Goal: Information Seeking & Learning: Learn about a topic

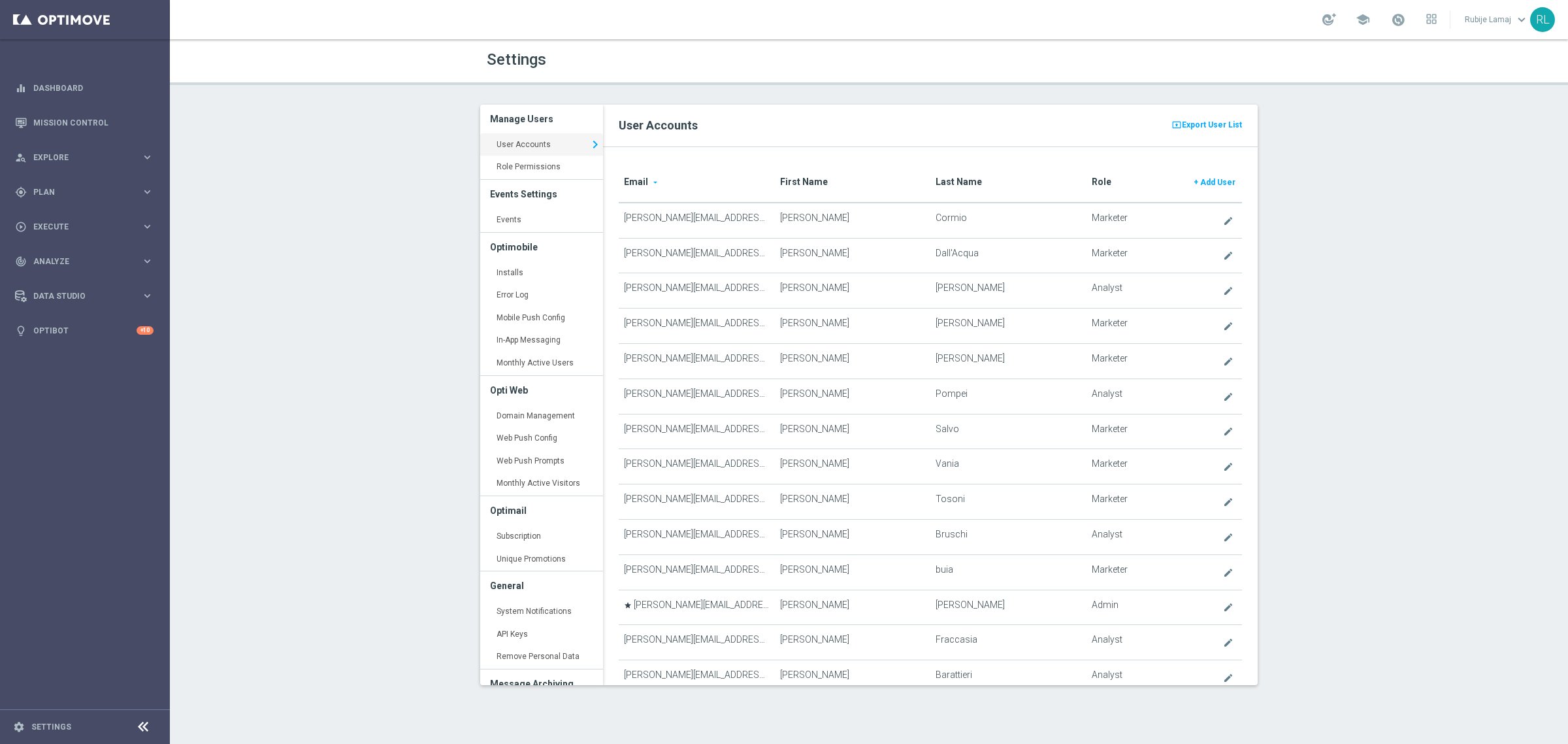
scroll to position [1372, 0]
click at [69, 229] on span "Execute" at bounding box center [88, 226] width 108 height 8
click at [67, 148] on div "person_search Explore keyboard_arrow_right" at bounding box center [84, 157] width 169 height 34
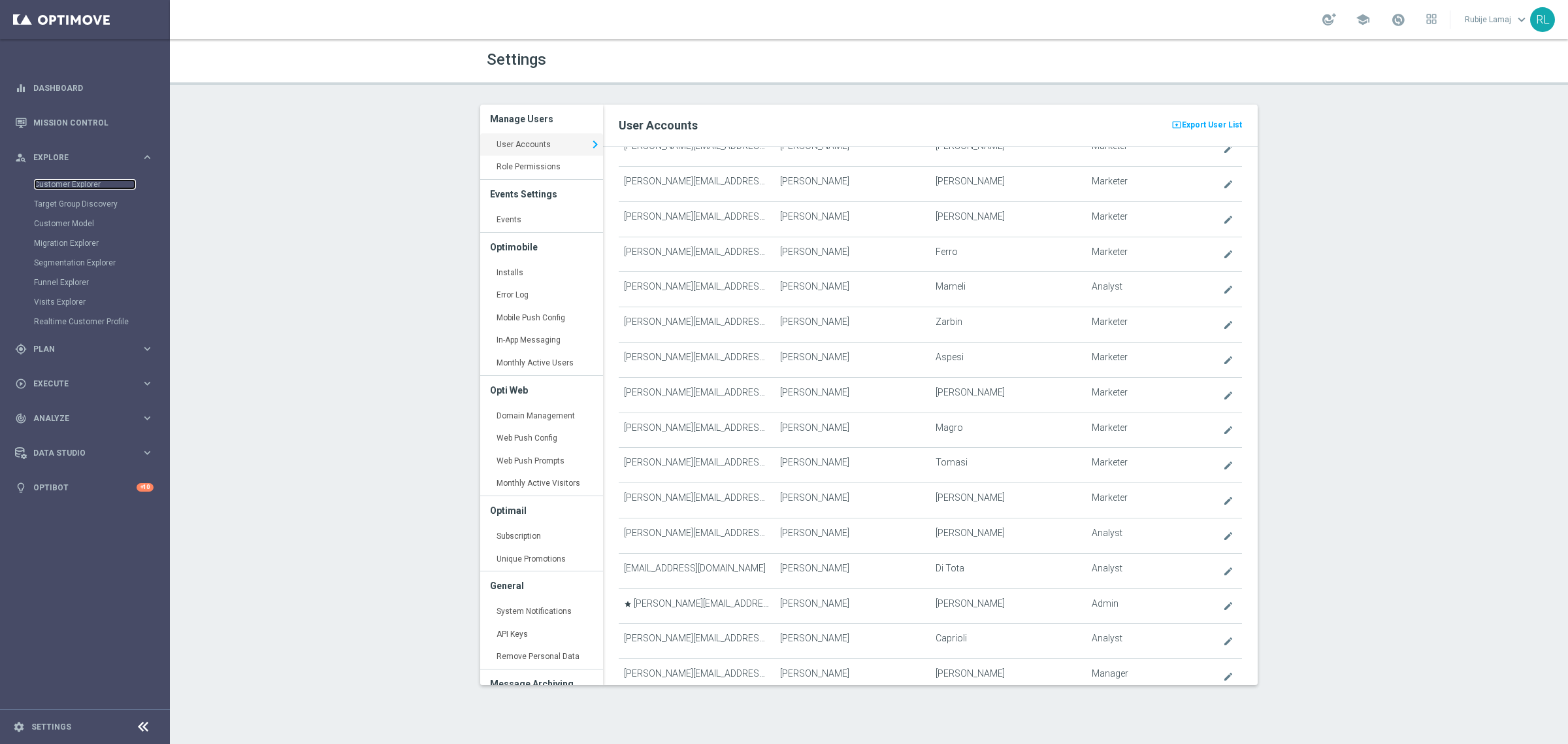
drag, startPoint x: 67, startPoint y: 179, endPoint x: 271, endPoint y: 191, distance: 204.4
click at [67, 179] on link "Customer Explorer" at bounding box center [85, 184] width 102 height 11
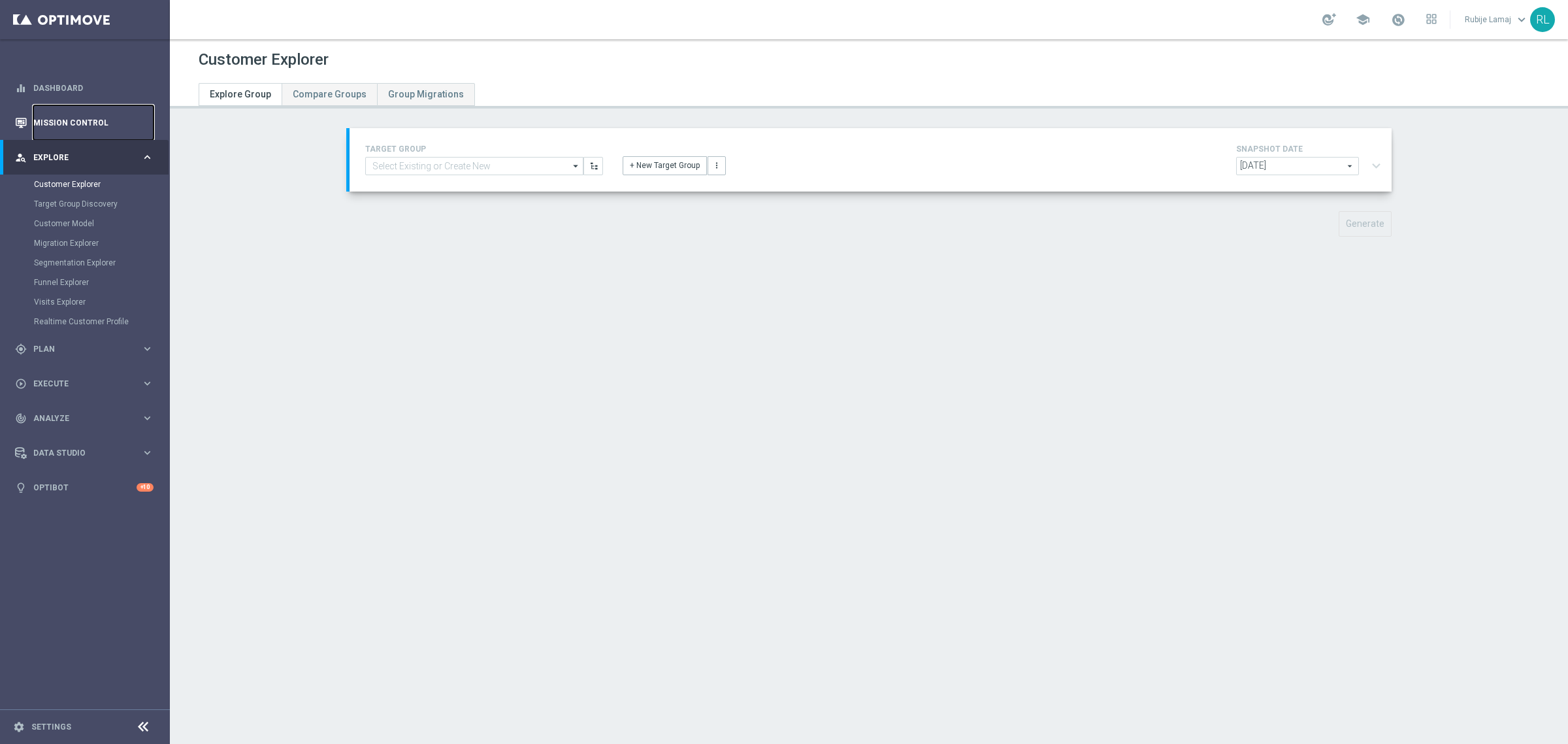
click at [64, 129] on link "Mission Control" at bounding box center [94, 122] width 120 height 34
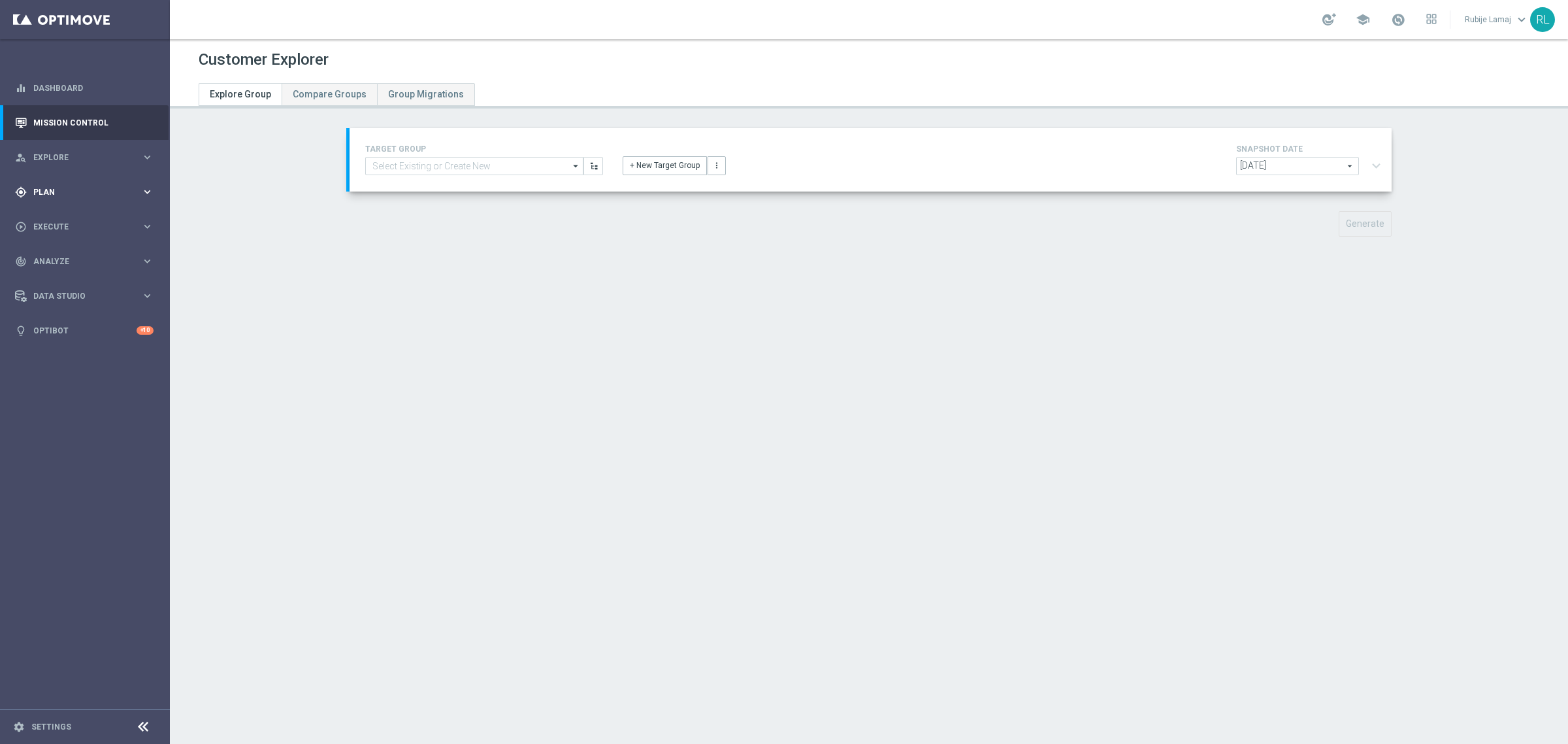
click at [57, 197] on div "gps_fixed Plan" at bounding box center [78, 192] width 126 height 12
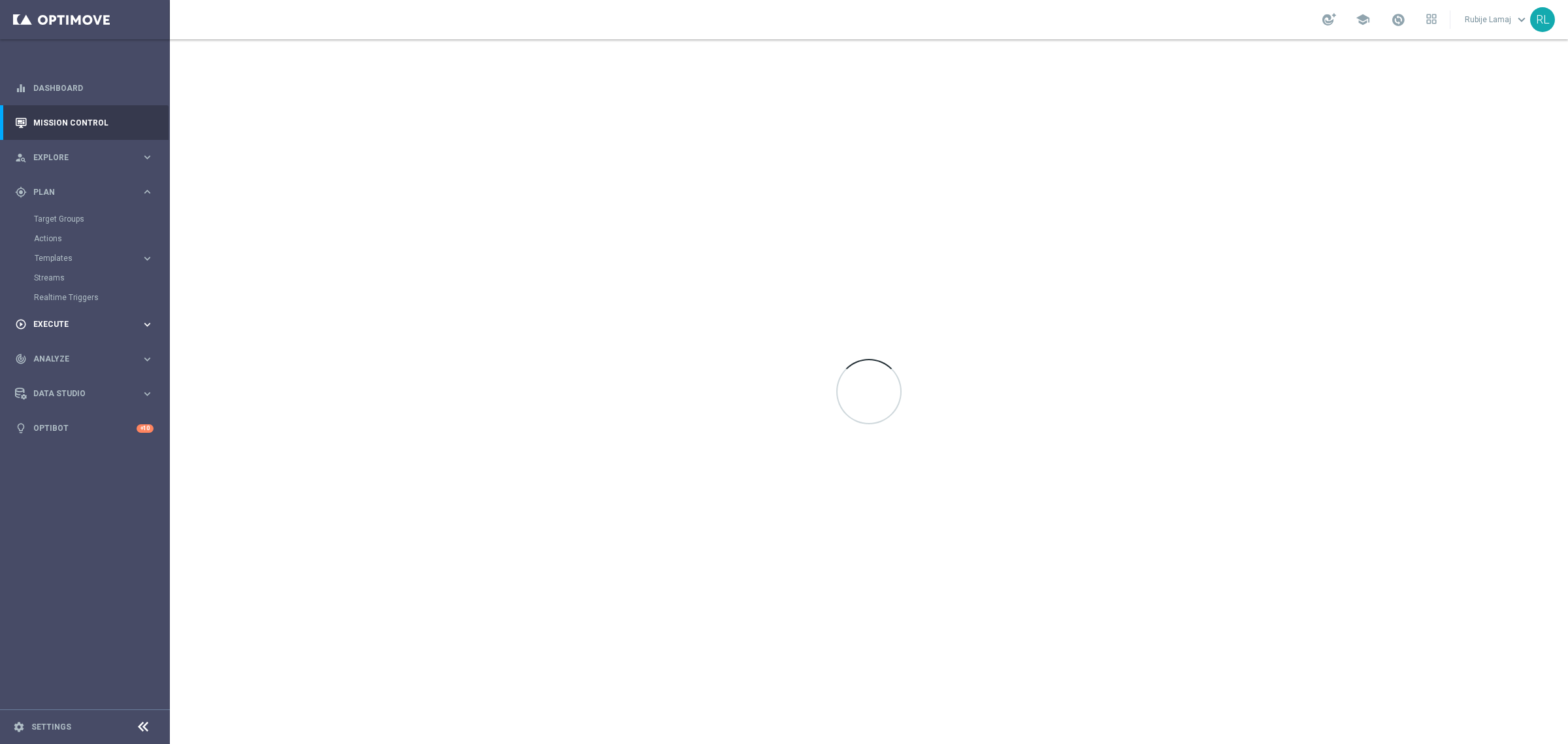
click at [61, 319] on div "play_circle_outline Execute" at bounding box center [78, 324] width 126 height 12
click at [55, 304] on span "Analyze" at bounding box center [88, 301] width 108 height 8
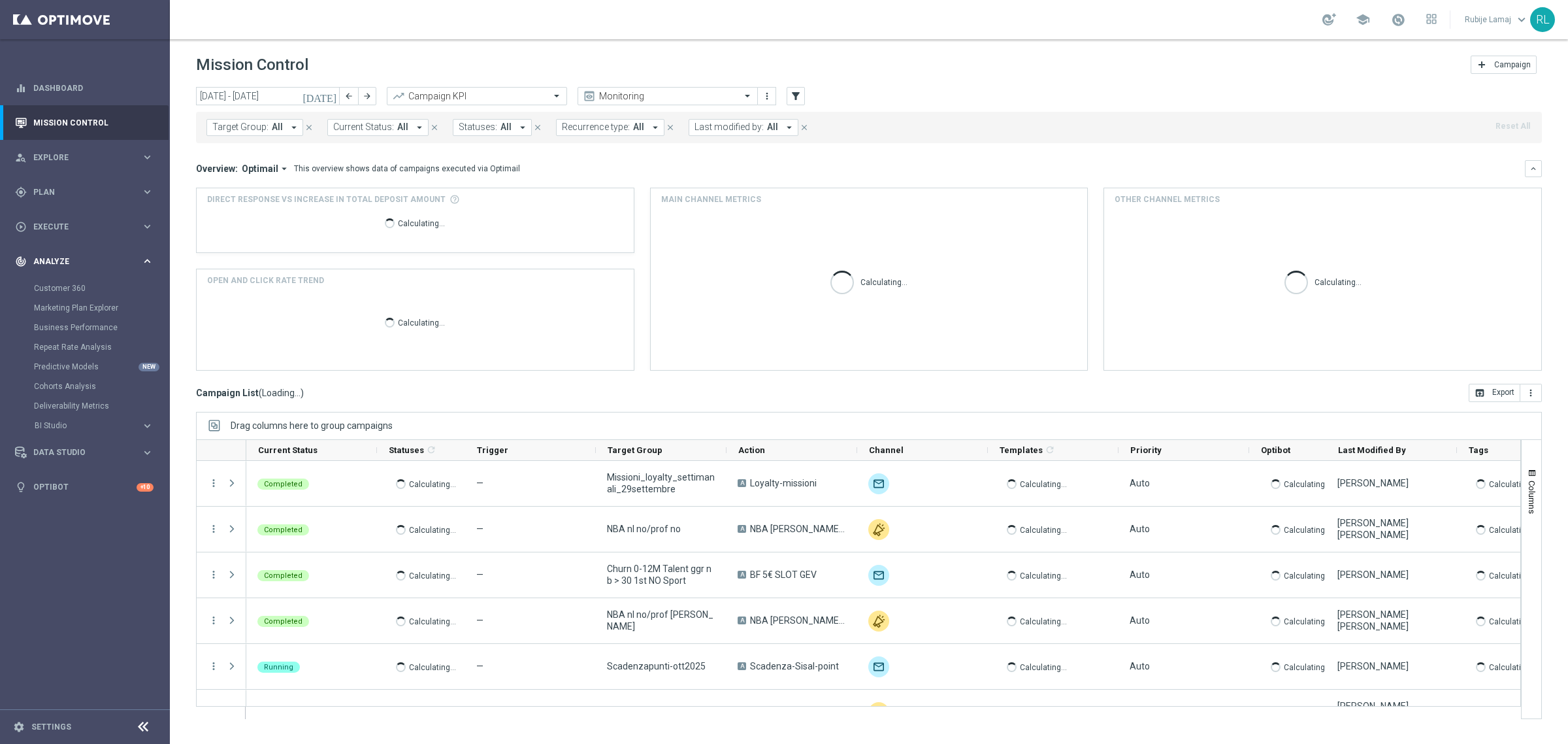
click at [55, 278] on div "track_changes Analyze keyboard_arrow_right" at bounding box center [84, 261] width 169 height 34
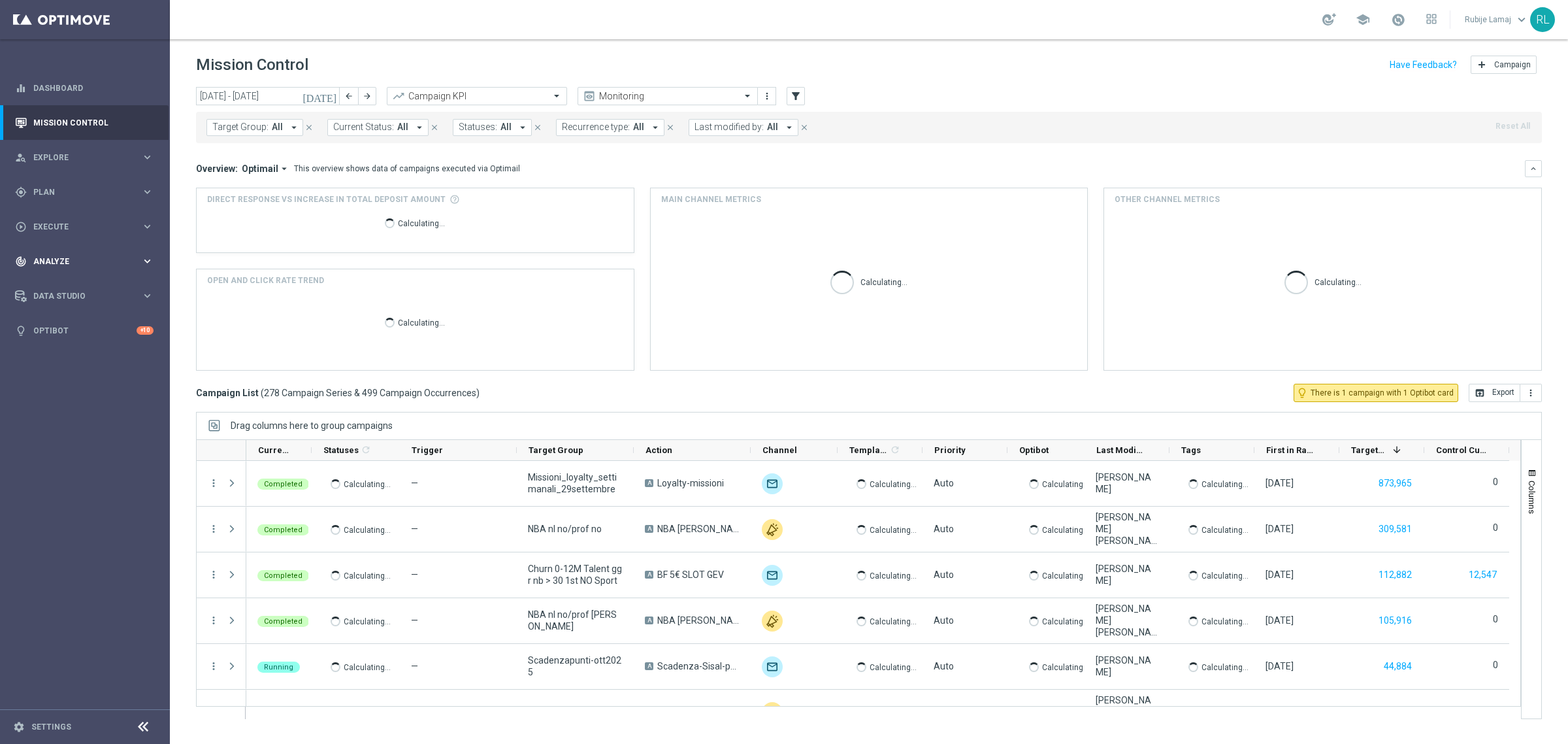
click at [57, 259] on span "Analyze" at bounding box center [88, 261] width 108 height 8
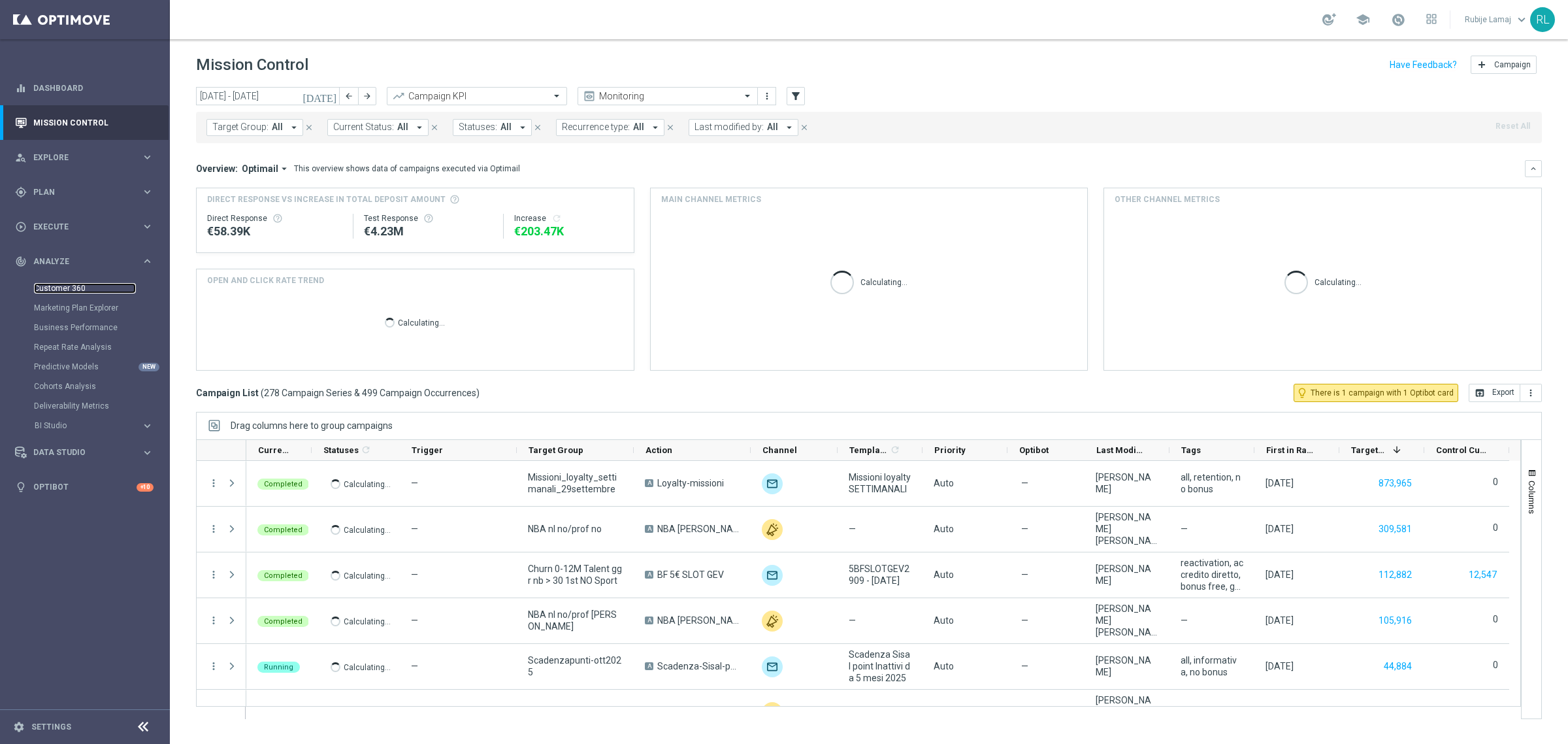
click at [50, 283] on link "Customer 360" at bounding box center [85, 288] width 102 height 11
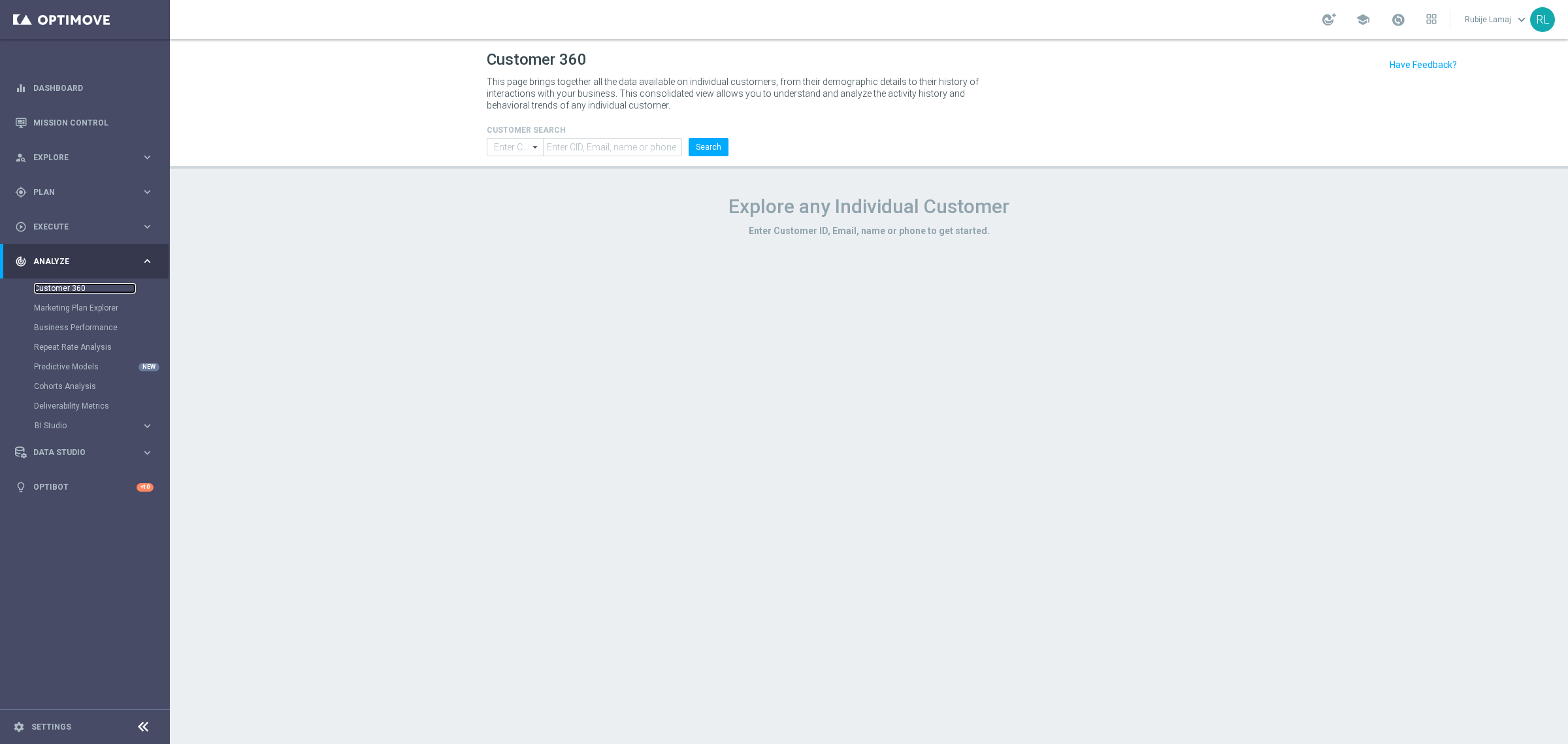
type input "Contains"
click at [563, 149] on input "text" at bounding box center [612, 147] width 139 height 18
paste input "4392630"
type input "4392630"
click at [705, 151] on button "Search" at bounding box center [708, 147] width 40 height 18
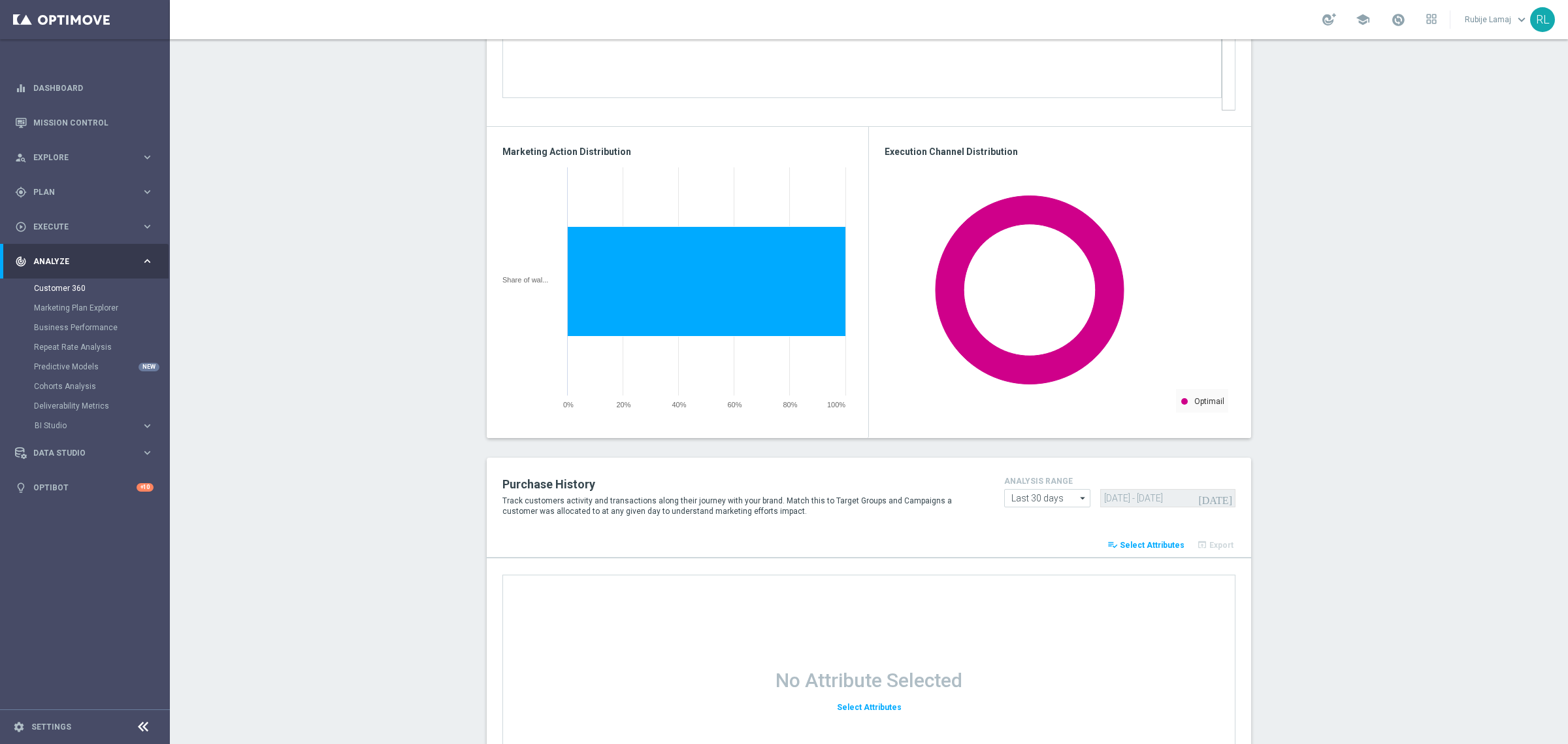
scroll to position [1524, 0]
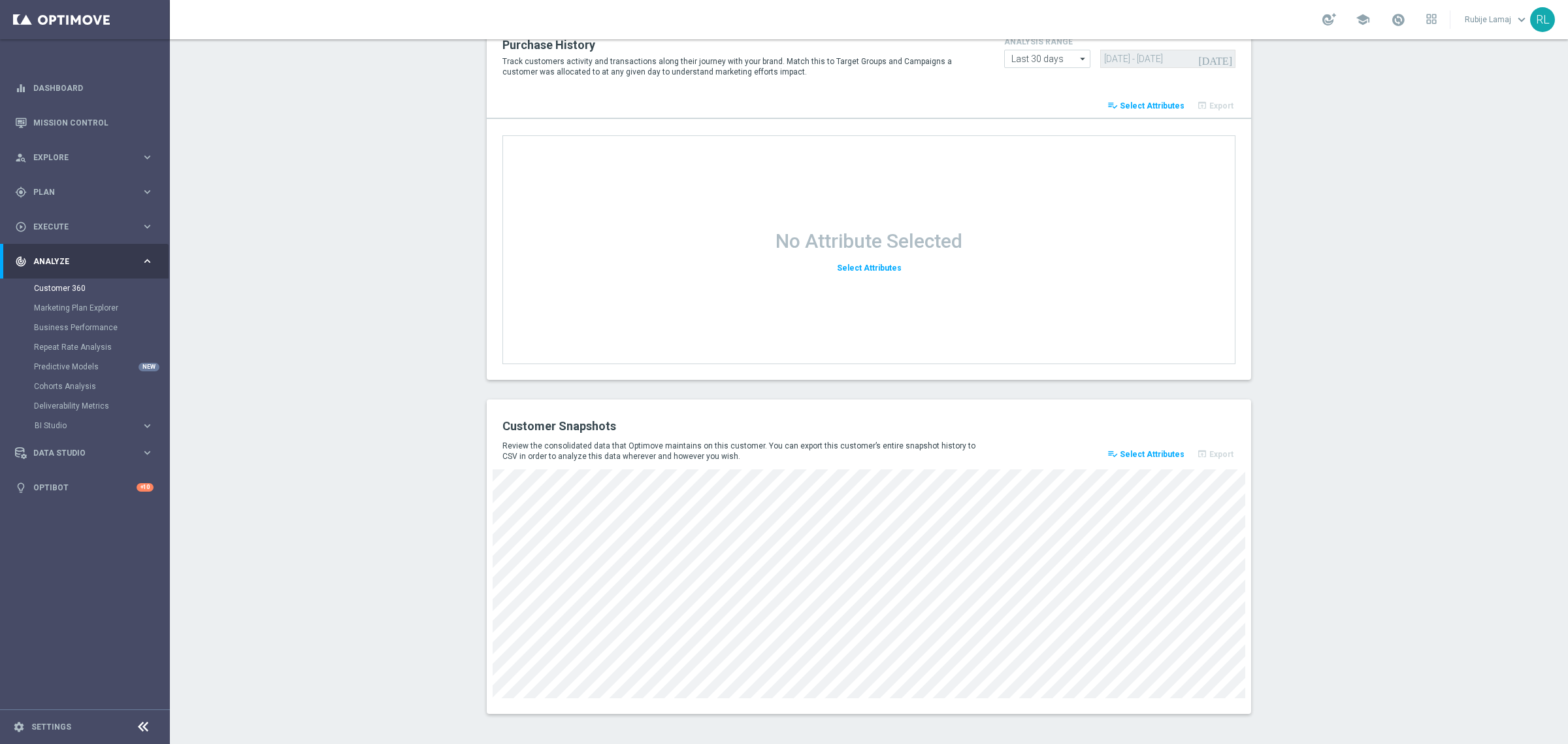
click at [1161, 453] on span "Select Attributes" at bounding box center [1152, 454] width 64 height 9
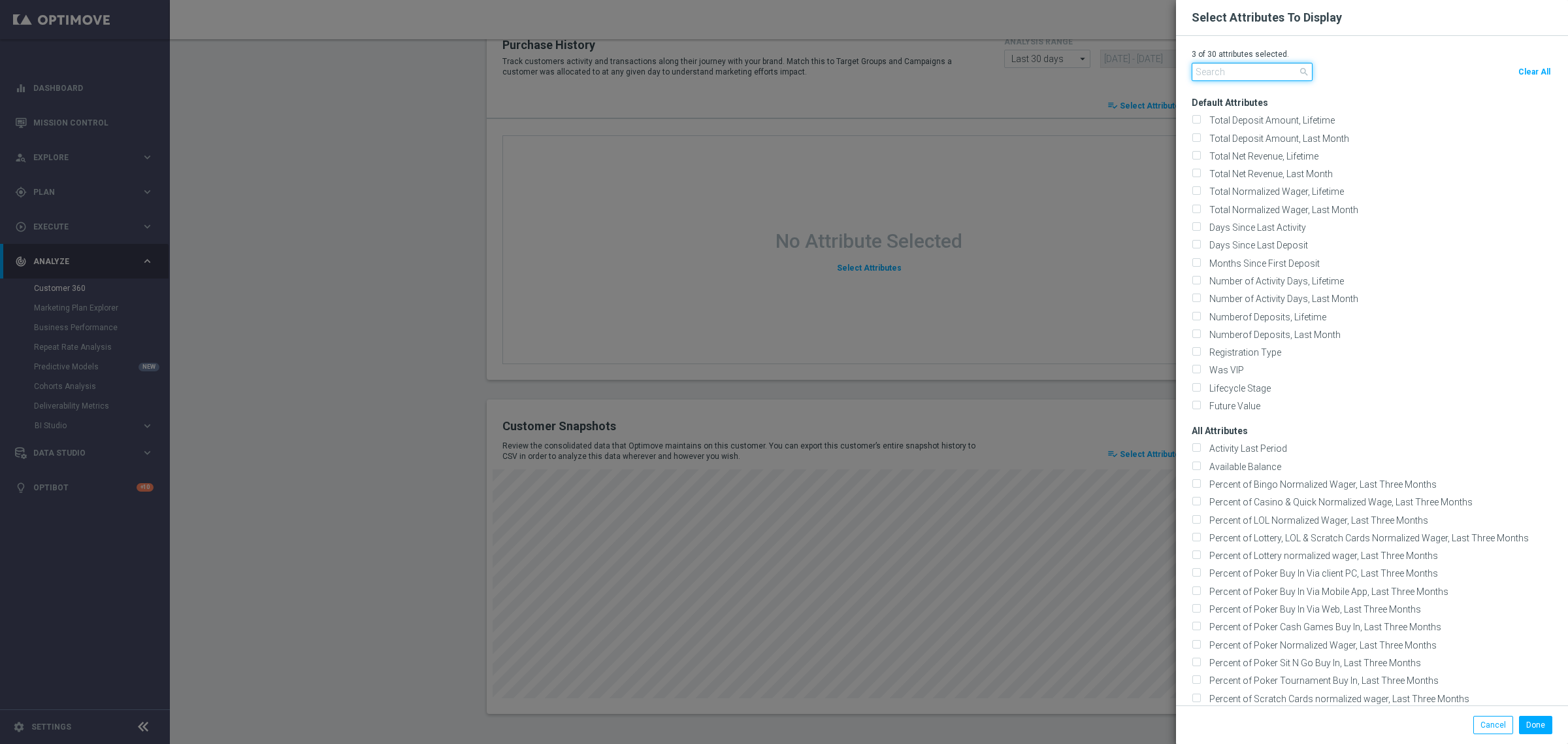
click at [1221, 66] on input "text" at bounding box center [1252, 72] width 121 height 18
click at [1533, 73] on span "Clear All" at bounding box center [1534, 71] width 32 height 9
checkbox input "false"
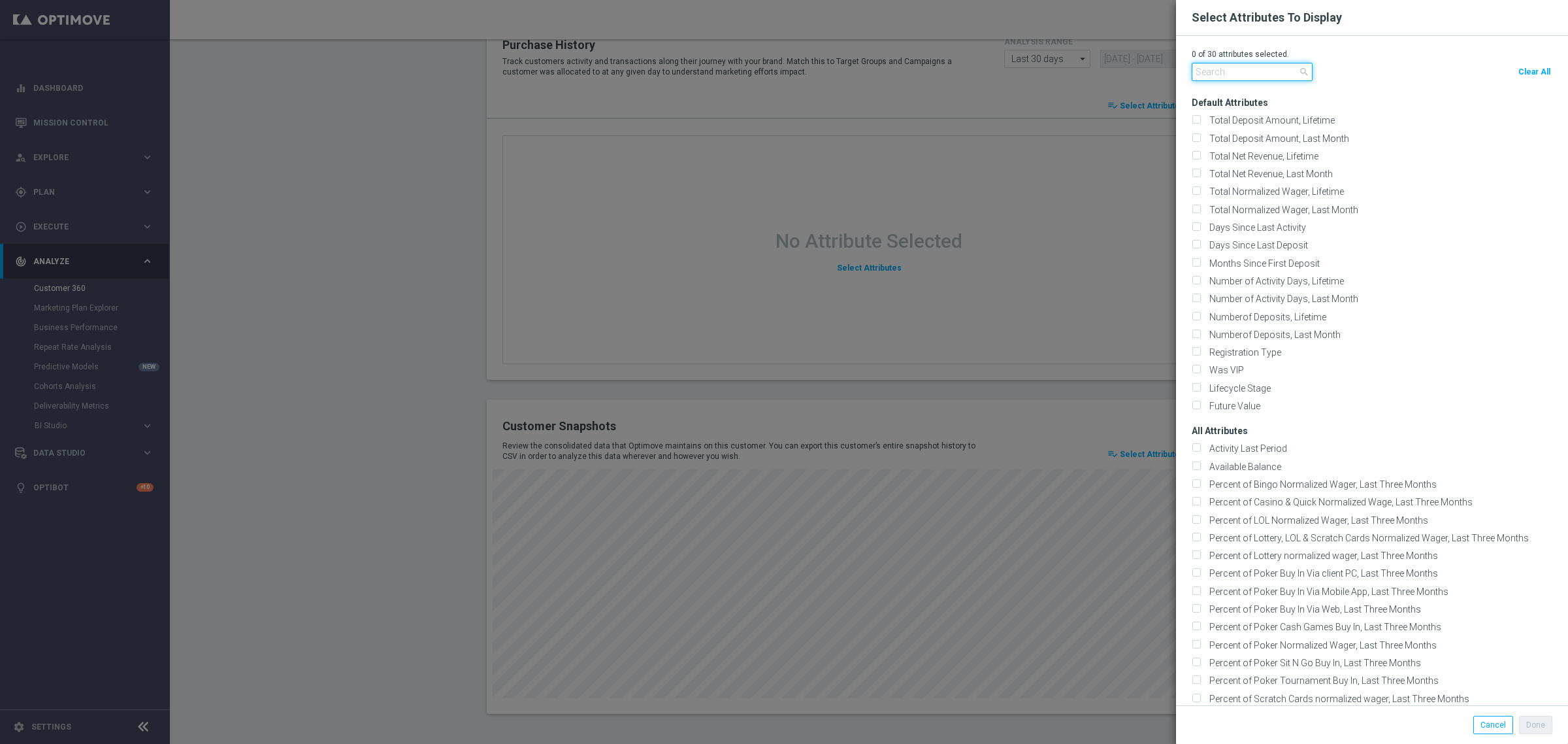
click at [1197, 69] on input "text" at bounding box center [1252, 72] width 121 height 18
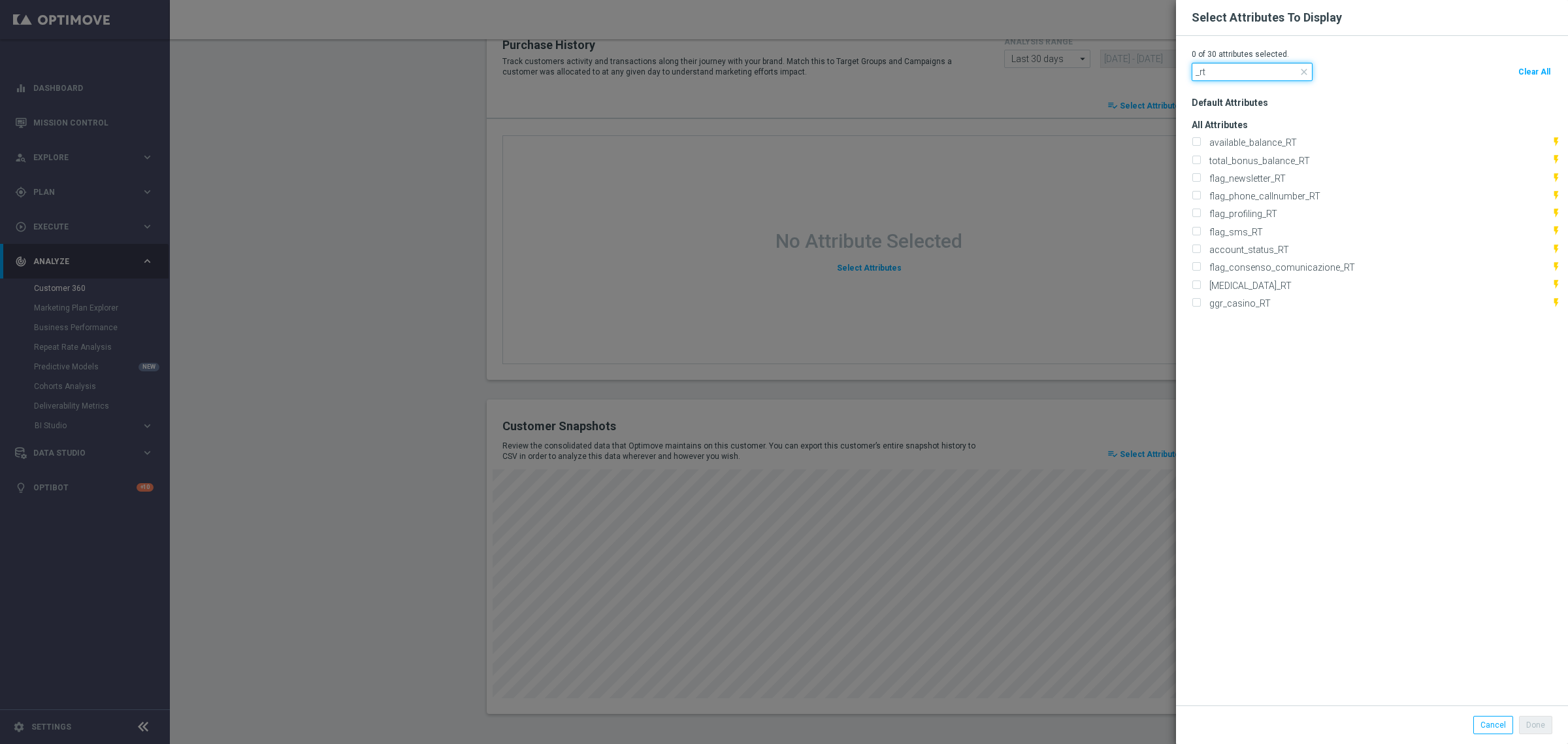
type input "_rt"
click at [885, 273] on modal-container "Select Attributes To Display 0 of 30 attributes selected. _rt close Clear All D…" at bounding box center [784, 372] width 1568 height 744
